Goal: Transaction & Acquisition: Purchase product/service

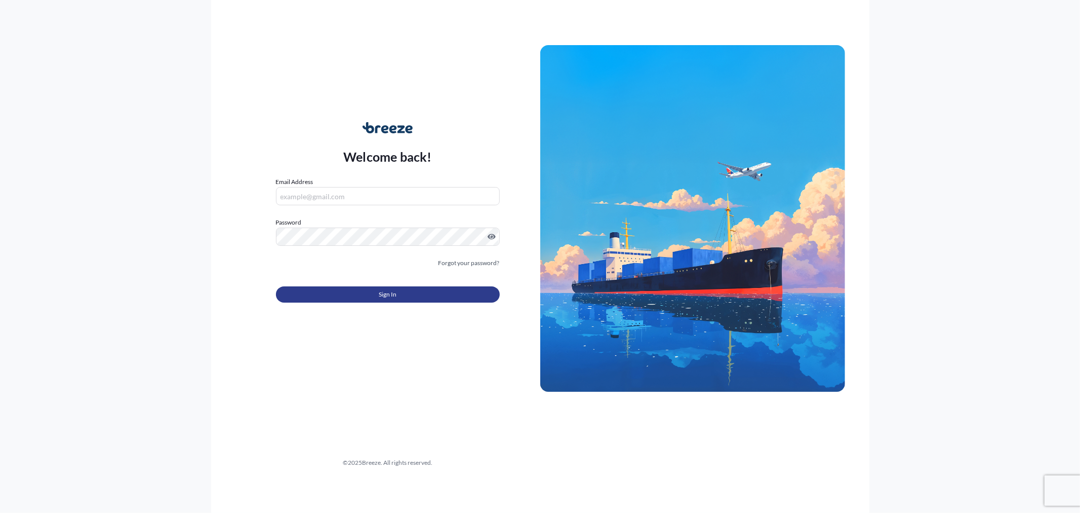
type input "[EMAIL_ADDRESS][DOMAIN_NAME]"
click at [391, 298] on span "Sign In" at bounding box center [388, 294] width 18 height 10
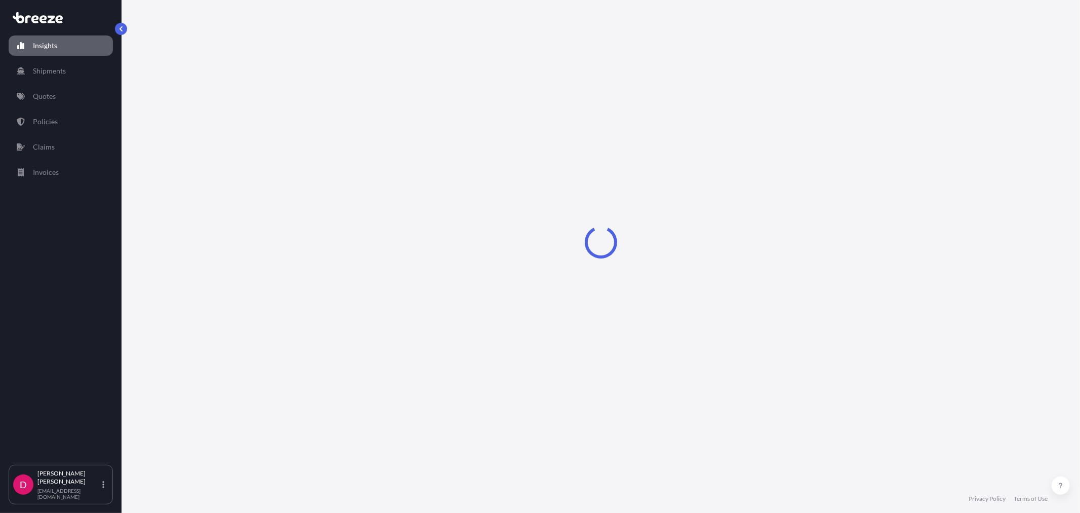
select select "2025"
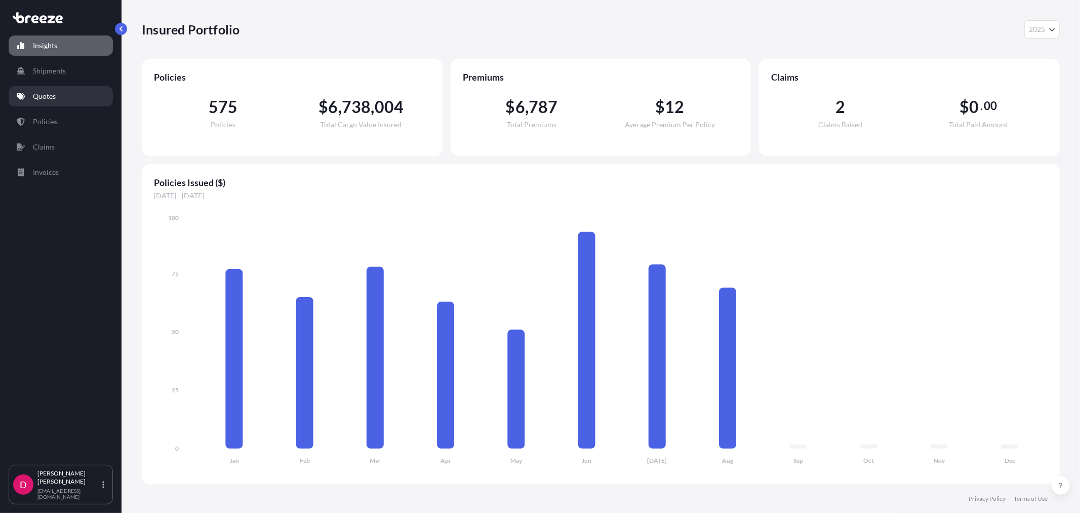
click at [78, 98] on link "Quotes" at bounding box center [61, 96] width 104 height 20
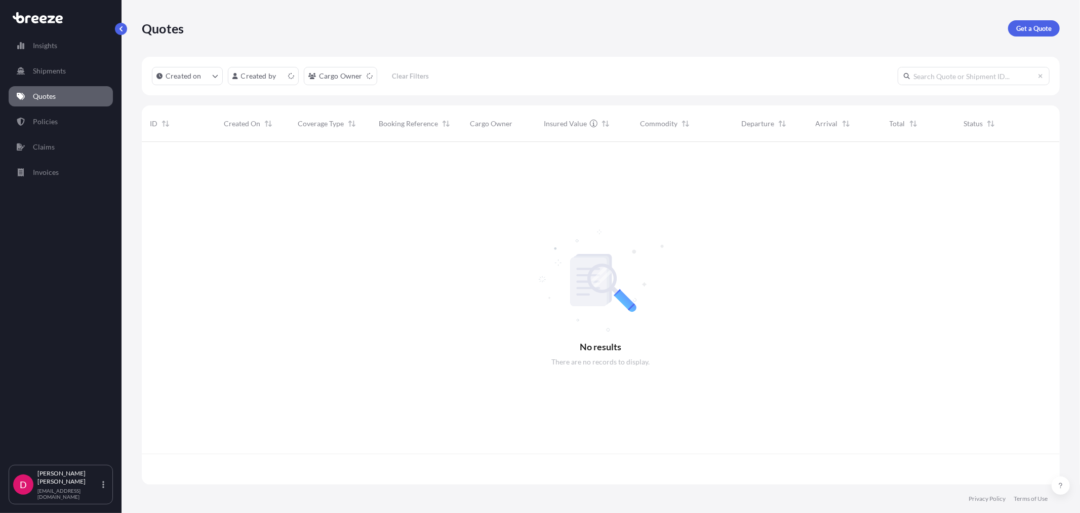
scroll to position [340, 910]
click at [1030, 21] on link "Get a Quote" at bounding box center [1035, 28] width 52 height 16
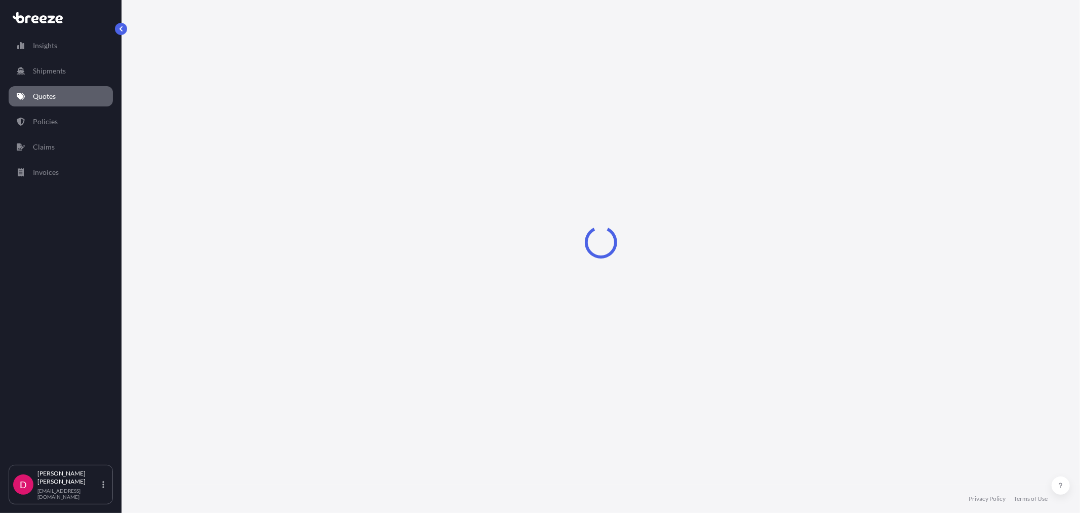
select select "Sea"
select select "1"
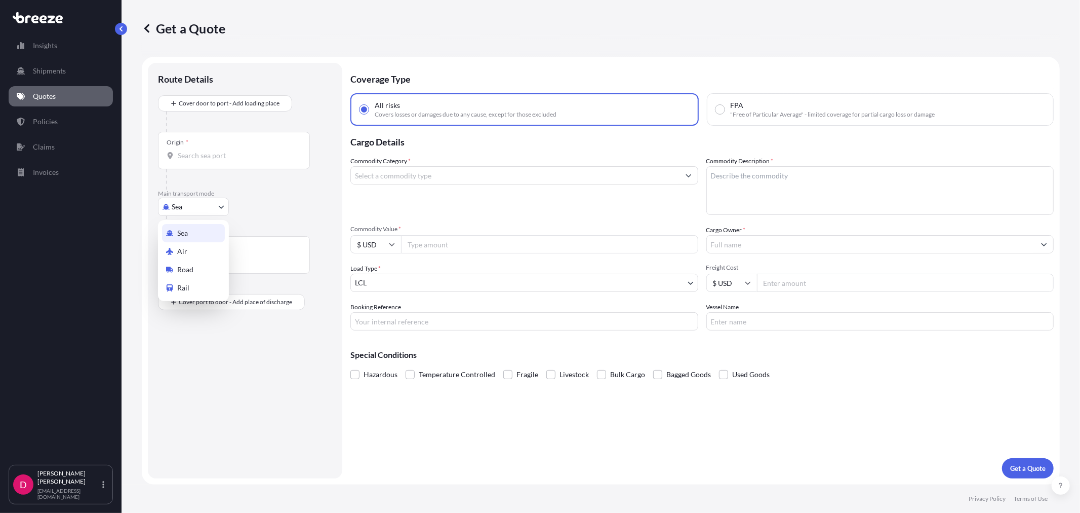
click at [214, 211] on body "Insights Shipments Quotes Policies Claims Invoices D [PERSON_NAME] [EMAIL_ADDRE…" at bounding box center [540, 256] width 1080 height 513
click at [199, 265] on div "Road" at bounding box center [193, 269] width 63 height 18
select select "Road"
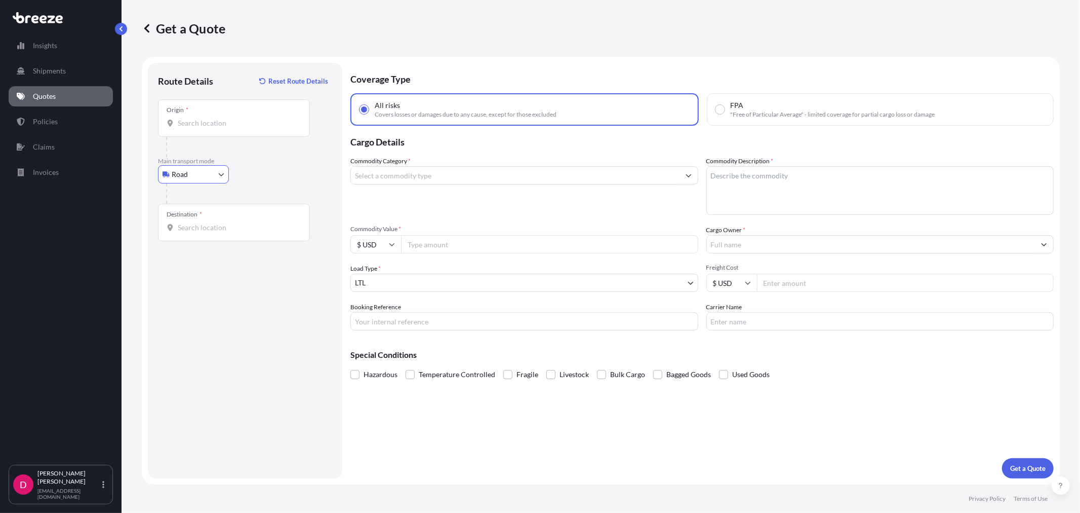
click at [223, 109] on div "Origin *" at bounding box center [234, 117] width 152 height 37
click at [223, 118] on input "Origin *" at bounding box center [238, 123] width 120 height 10
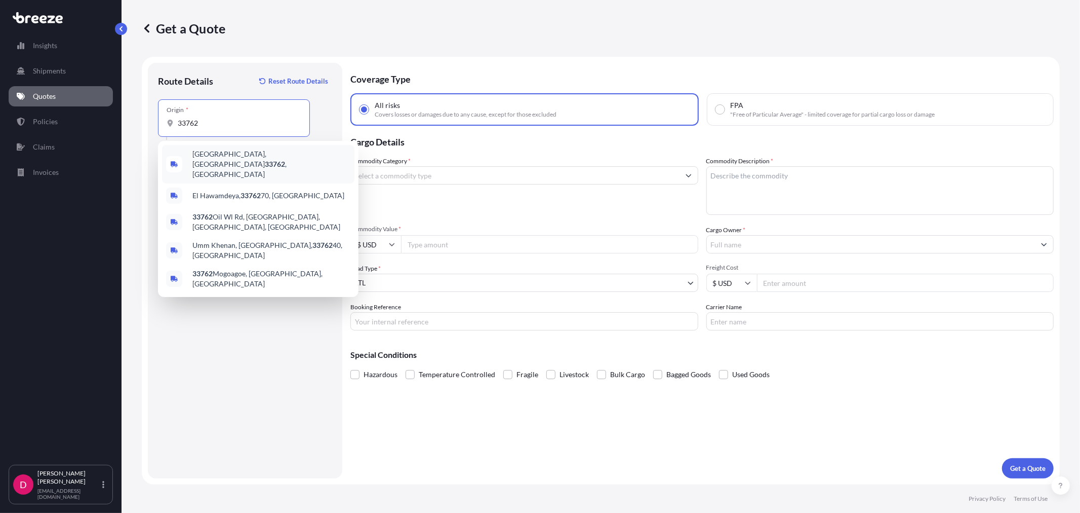
click at [213, 161] on span "[GEOGRAPHIC_DATA] , [GEOGRAPHIC_DATA]" at bounding box center [271, 164] width 158 height 30
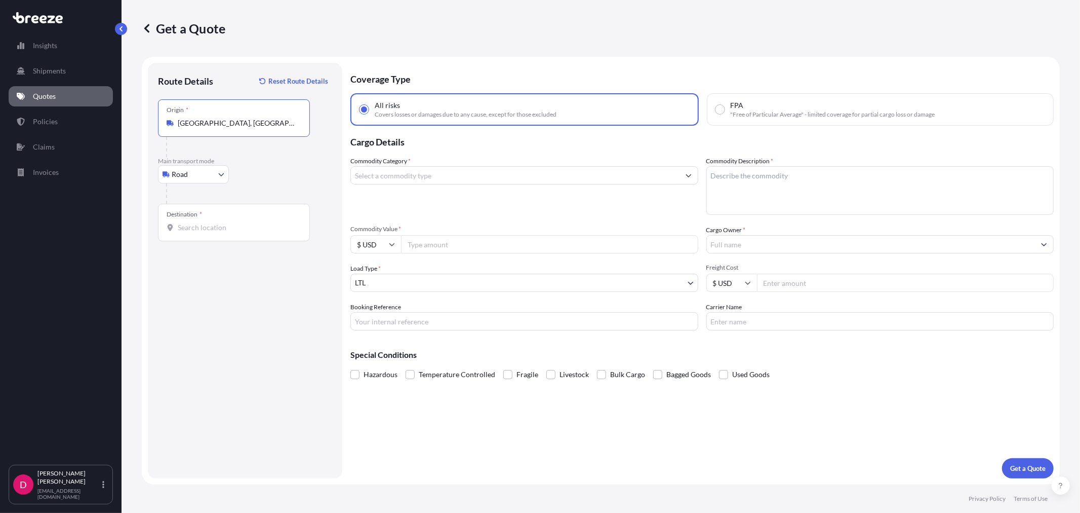
type input "[GEOGRAPHIC_DATA], [GEOGRAPHIC_DATA]"
click at [208, 231] on input "Destination *" at bounding box center [238, 227] width 120 height 10
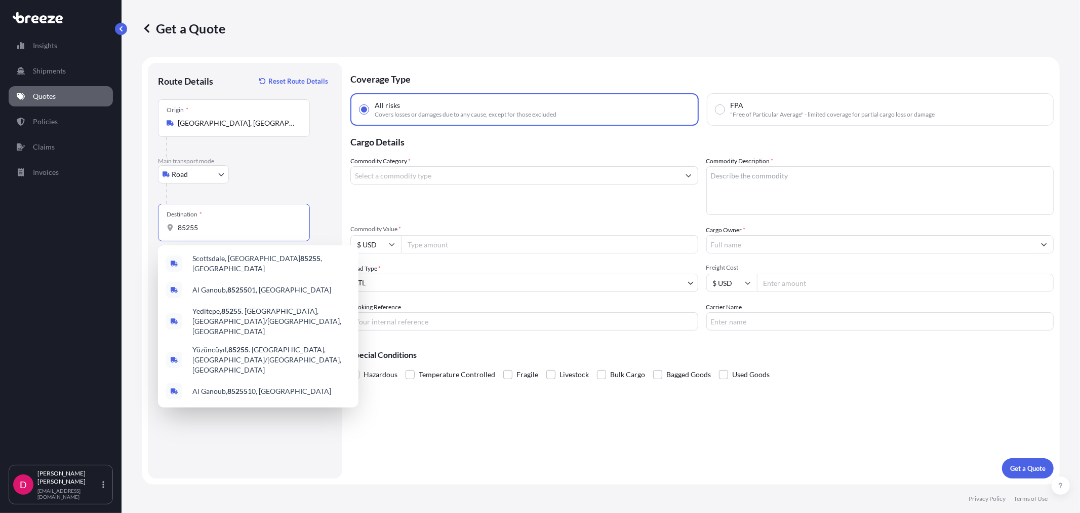
type input "85255"
